Goal: Navigation & Orientation: Find specific page/section

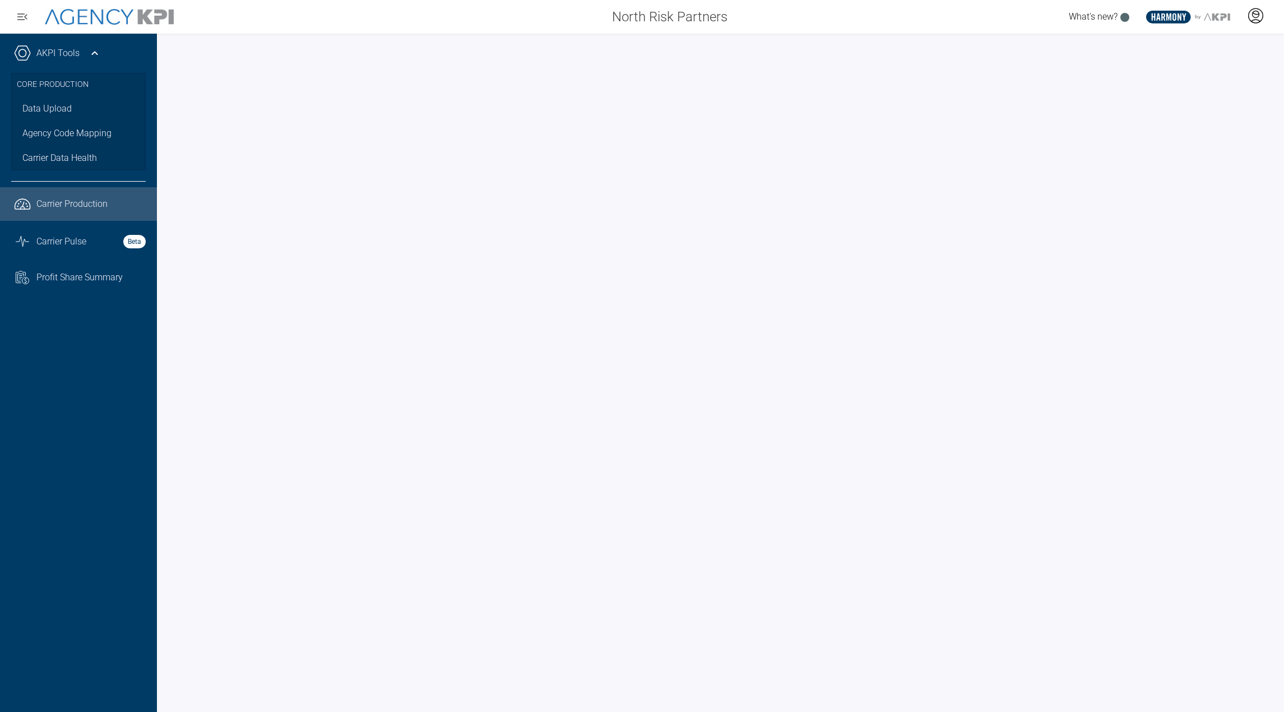
click at [1247, 18] on icon at bounding box center [1255, 15] width 17 height 17
click at [1217, 100] on span "AgencyKPI Help Portal" at bounding box center [1219, 102] width 84 height 9
click at [1186, 85] on li "Log Out" at bounding box center [1211, 79] width 120 height 24
